Goal: Find specific page/section: Find specific page/section

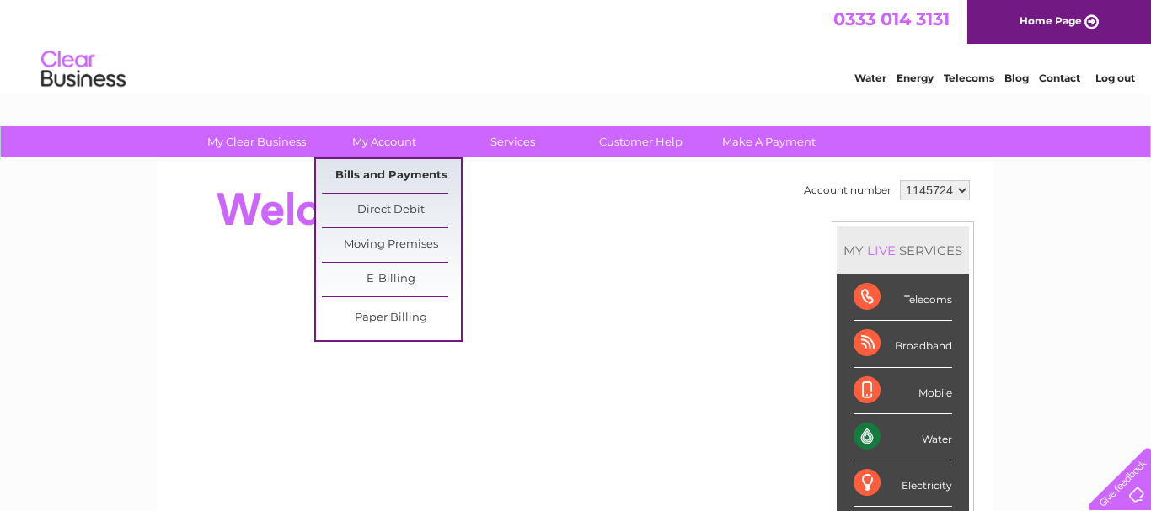
click at [370, 171] on link "Bills and Payments" at bounding box center [391, 176] width 139 height 34
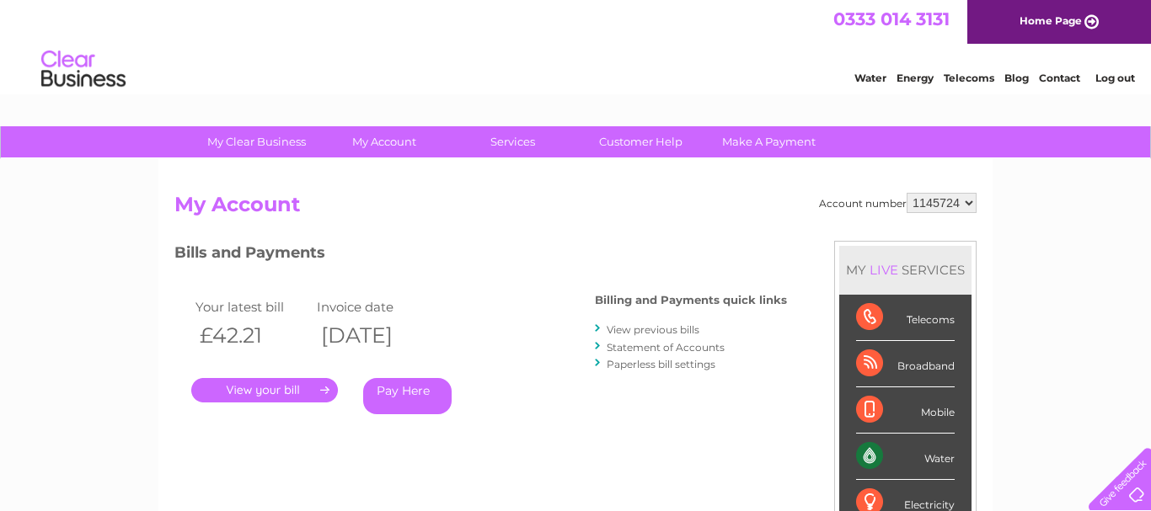
click at [325, 388] on link "." at bounding box center [264, 390] width 147 height 24
